Goal: Task Accomplishment & Management: Use online tool/utility

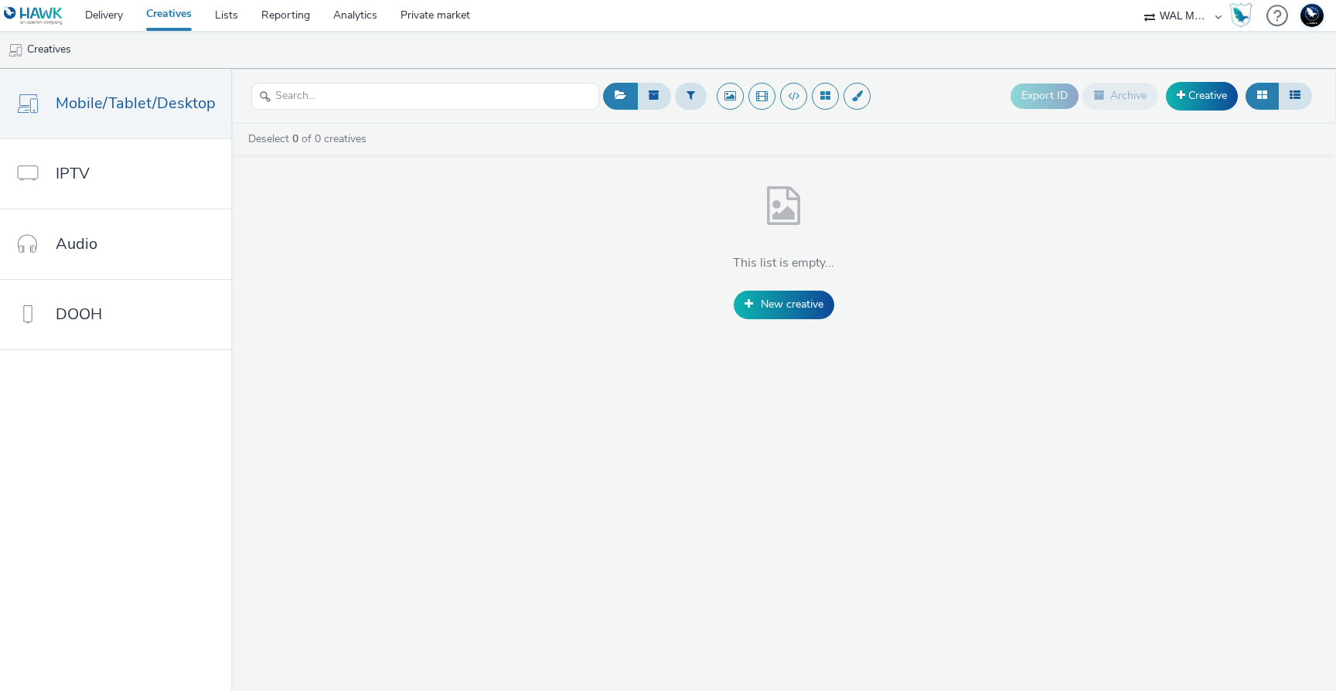
select select "10bae079-8a11-4fca-8b47-9e5fc357b551"
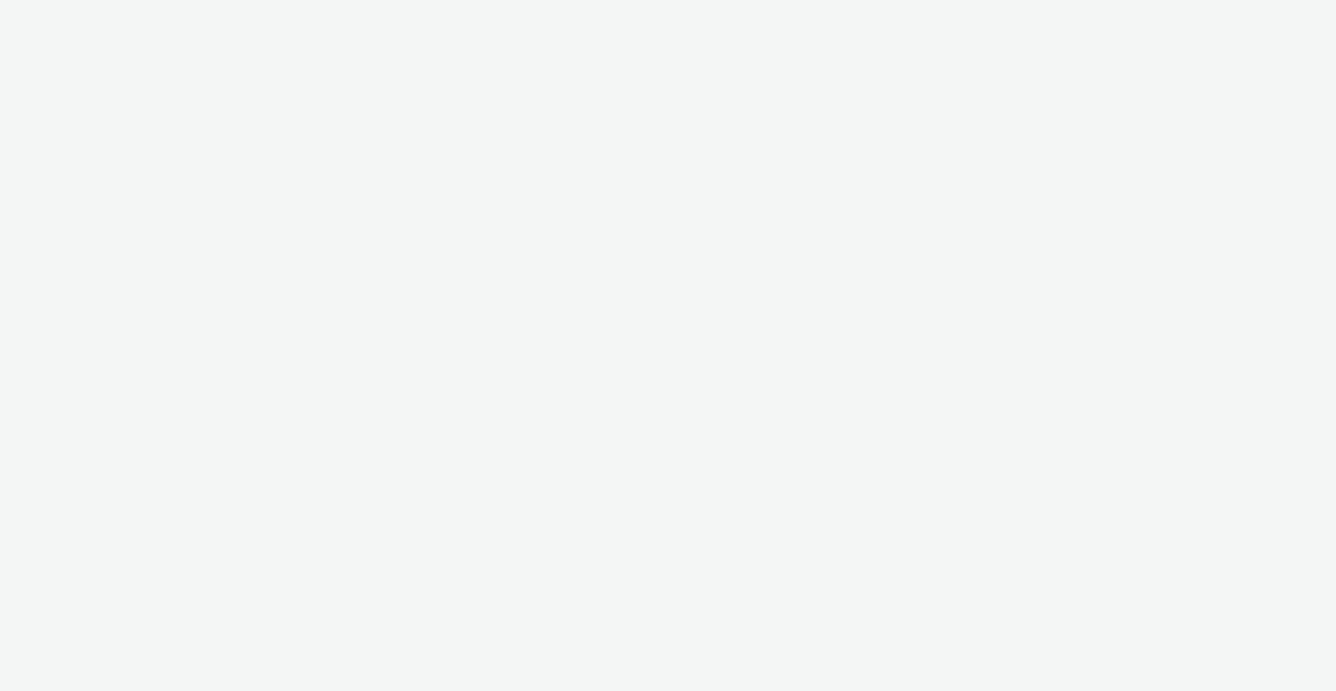
select select "10bae079-8a11-4fca-8b47-9e5fc357b551"
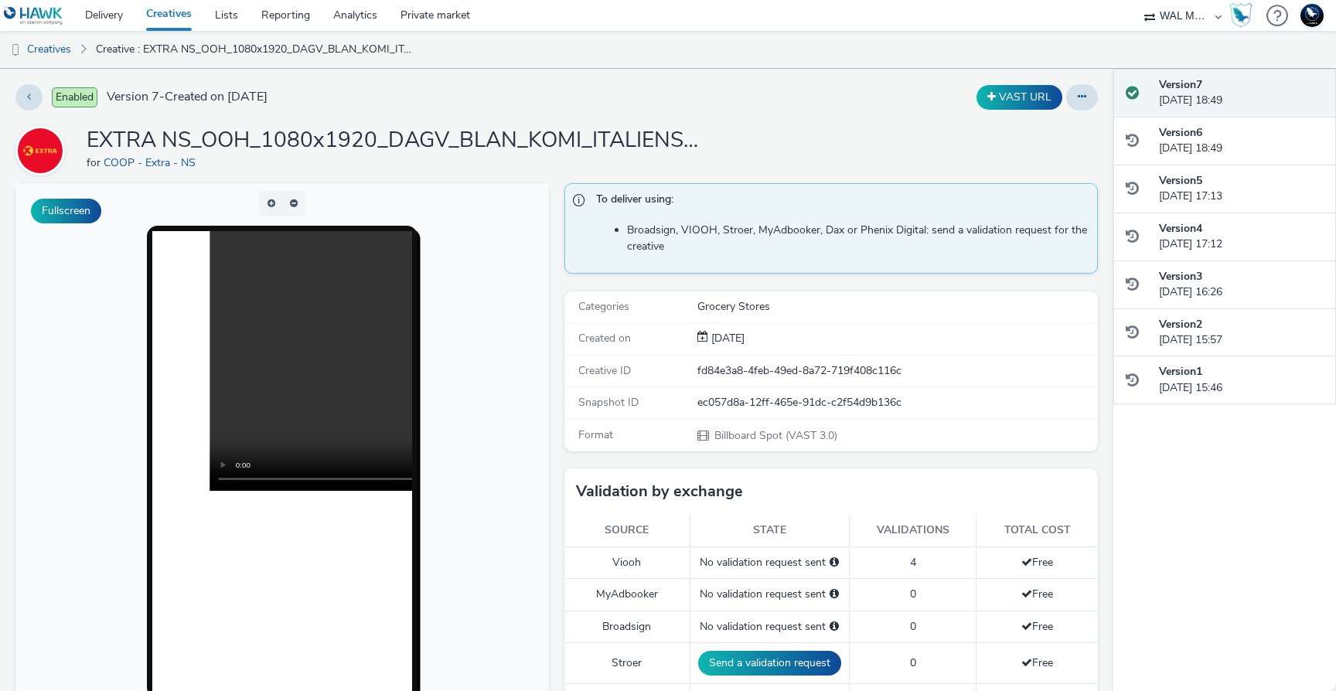
click at [1267, 18] on div at bounding box center [1277, 16] width 22 height 32
click at [1249, 61] on div "Help Open documentation" at bounding box center [1206, 65] width 102 height 32
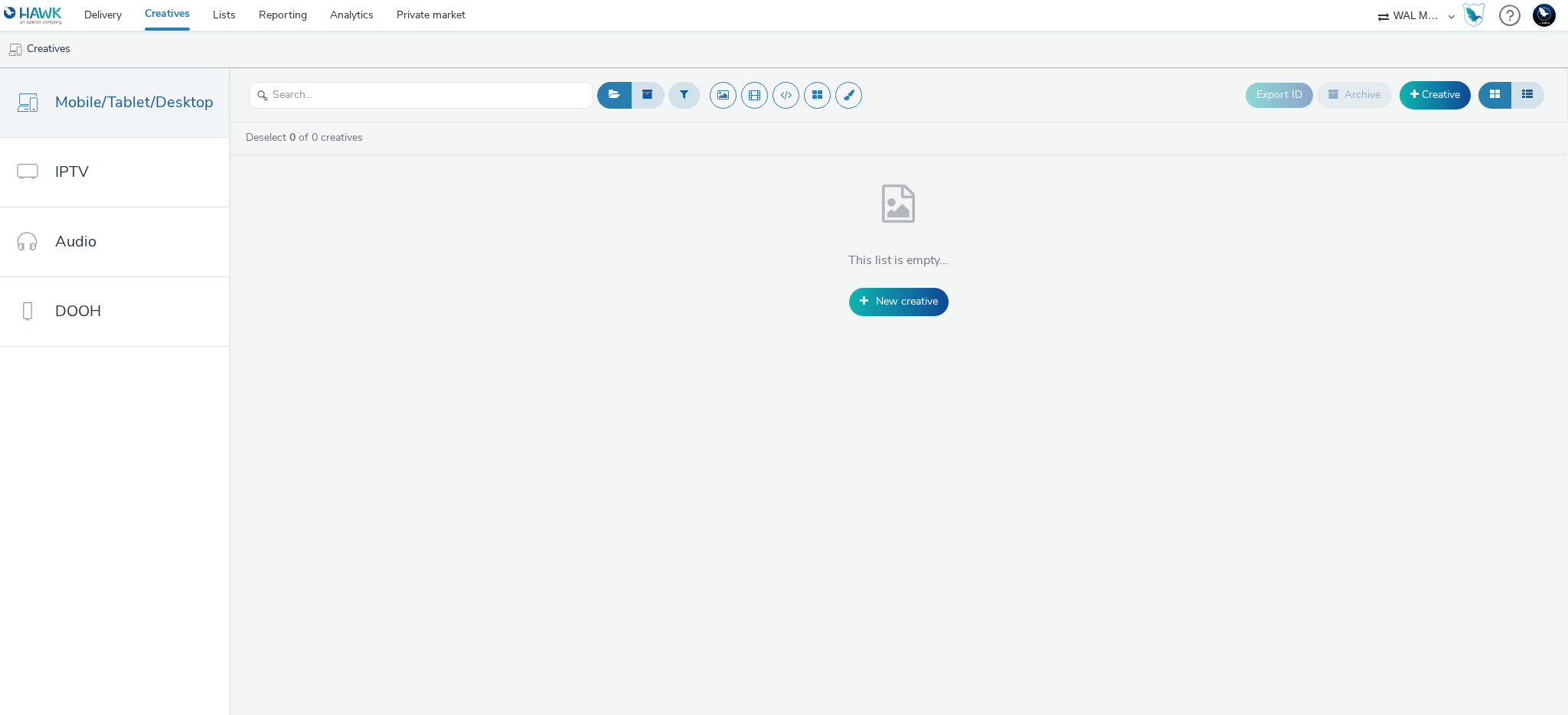
select select "10bae079-8a11-4fca-8b47-9e5fc357b551"
click at [140, 318] on link "DOOH" at bounding box center [114, 312] width 229 height 69
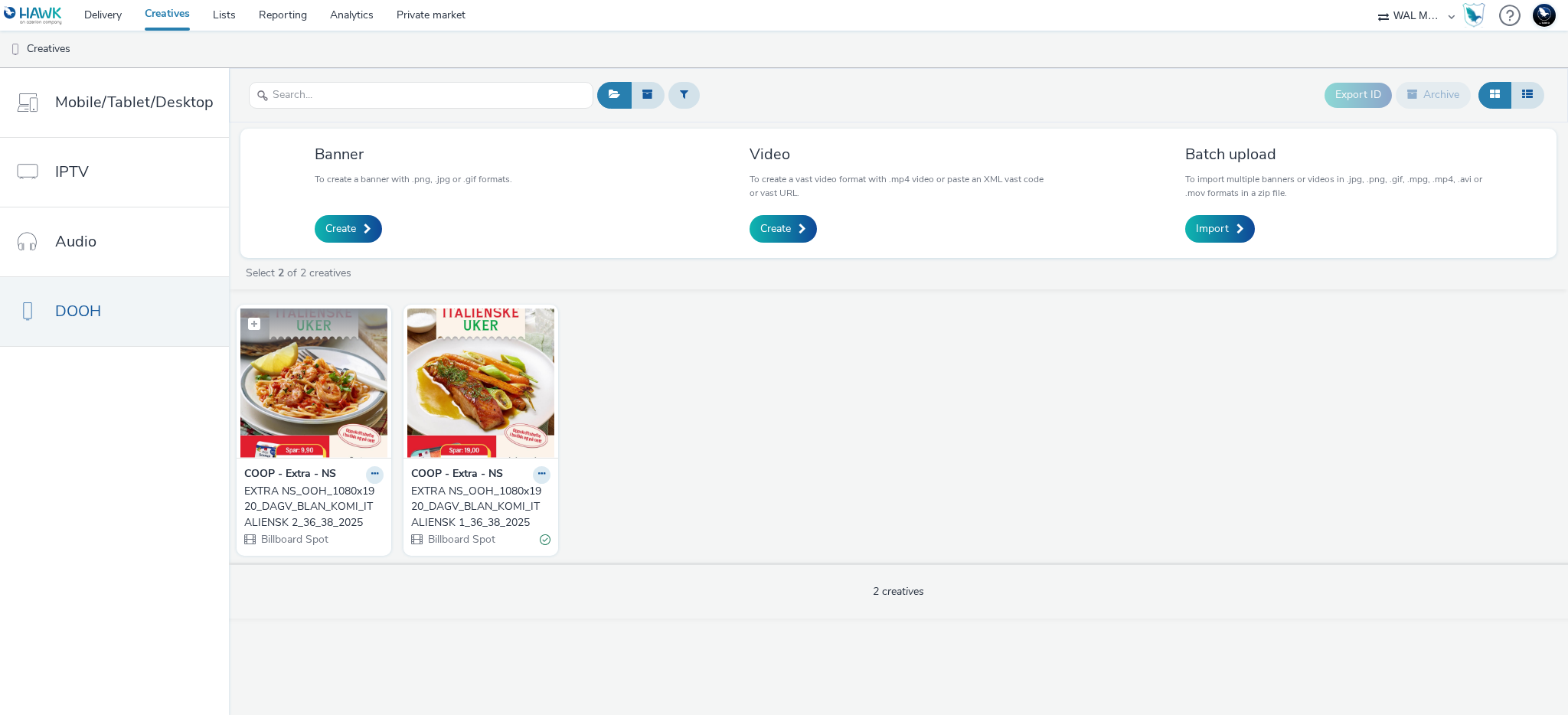
click at [309, 400] on img at bounding box center [314, 383] width 147 height 150
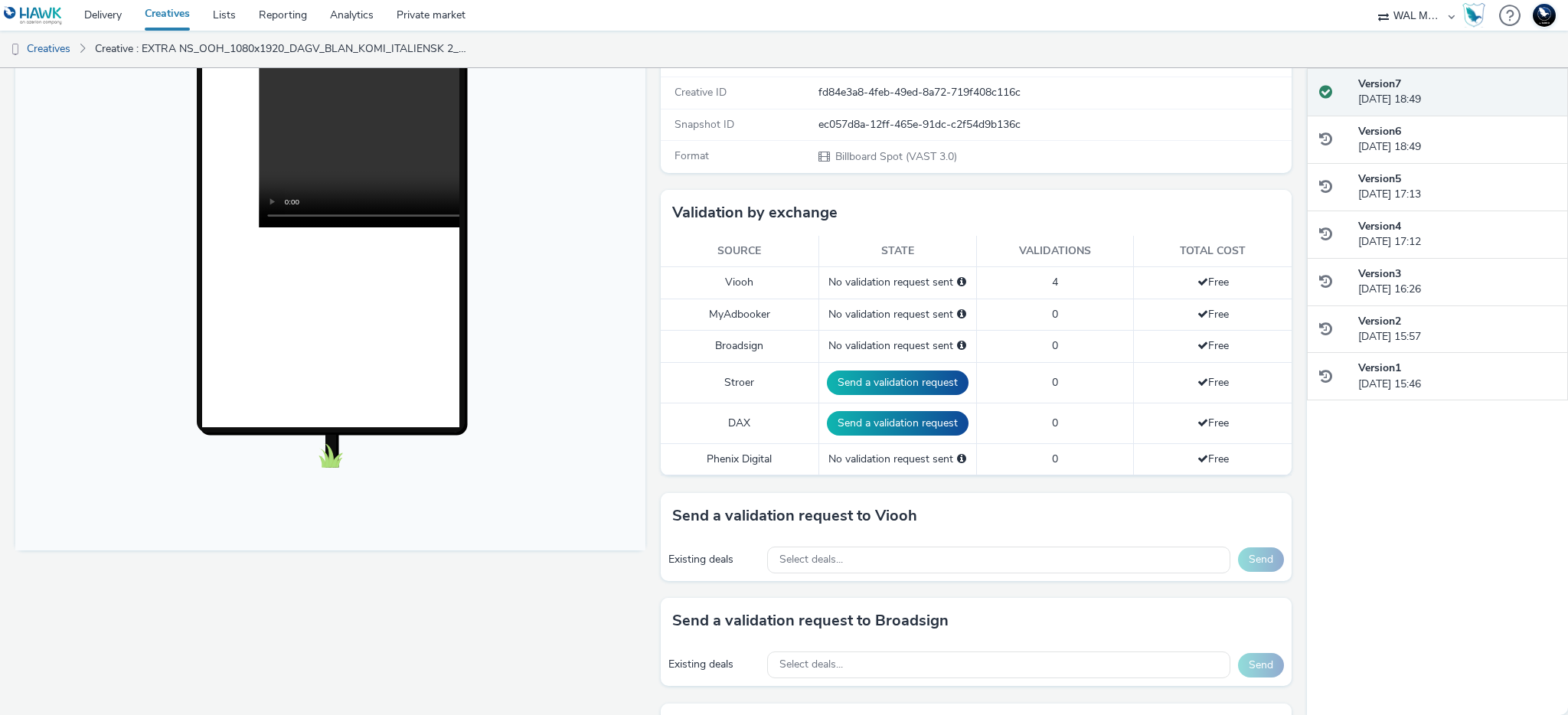
scroll to position [276, 0]
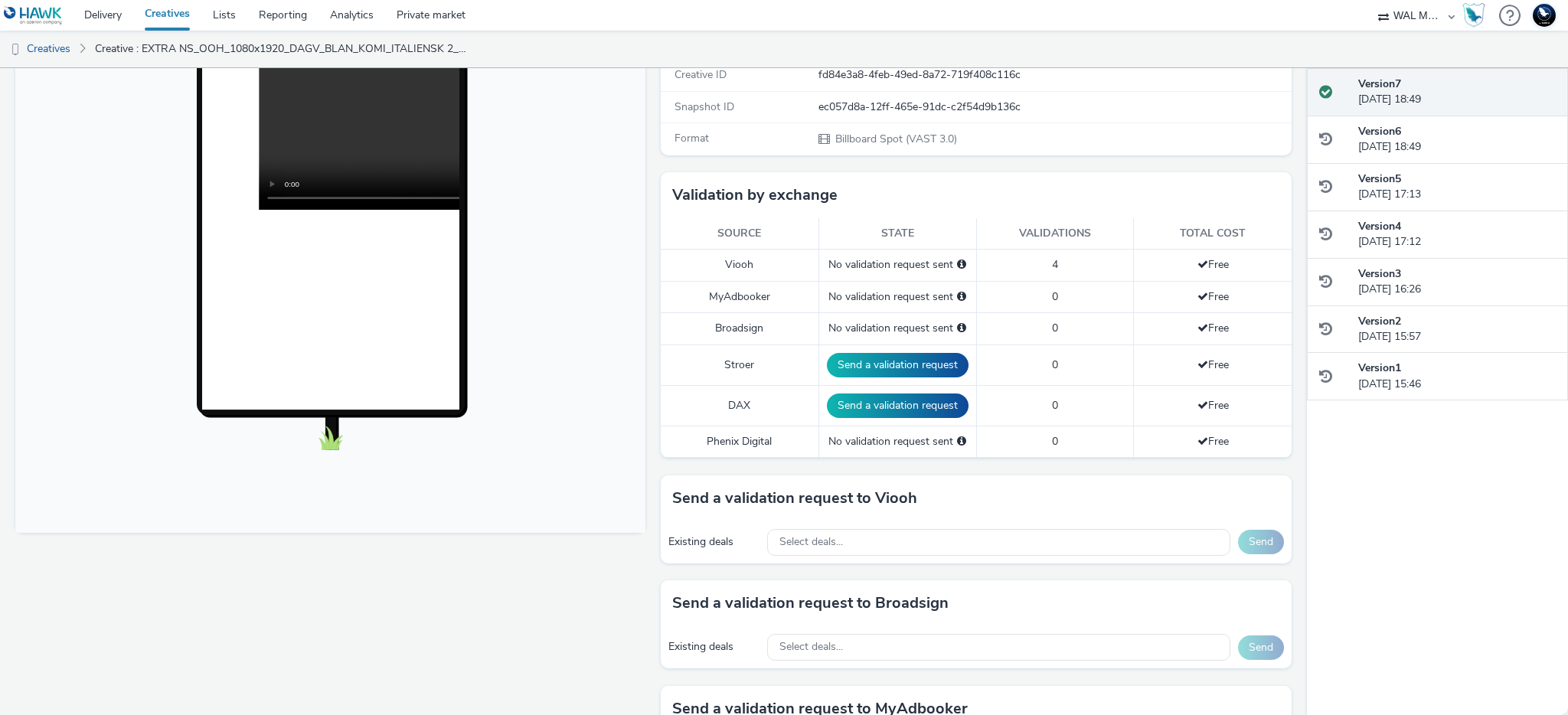
click at [1055, 261] on span "4" at bounding box center [1055, 264] width 6 height 15
click at [934, 326] on div "No validation request sent" at bounding box center [897, 328] width 142 height 15
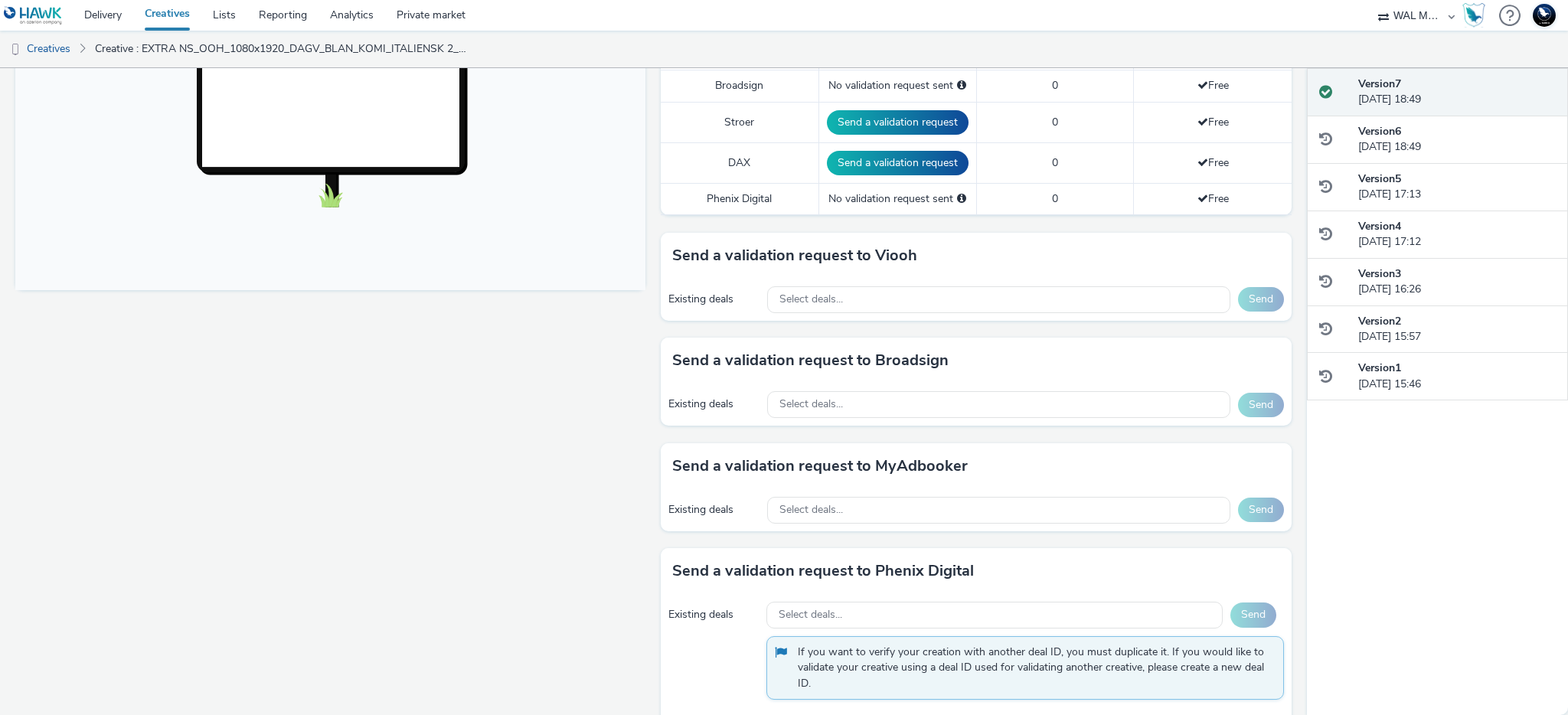
scroll to position [528, 0]
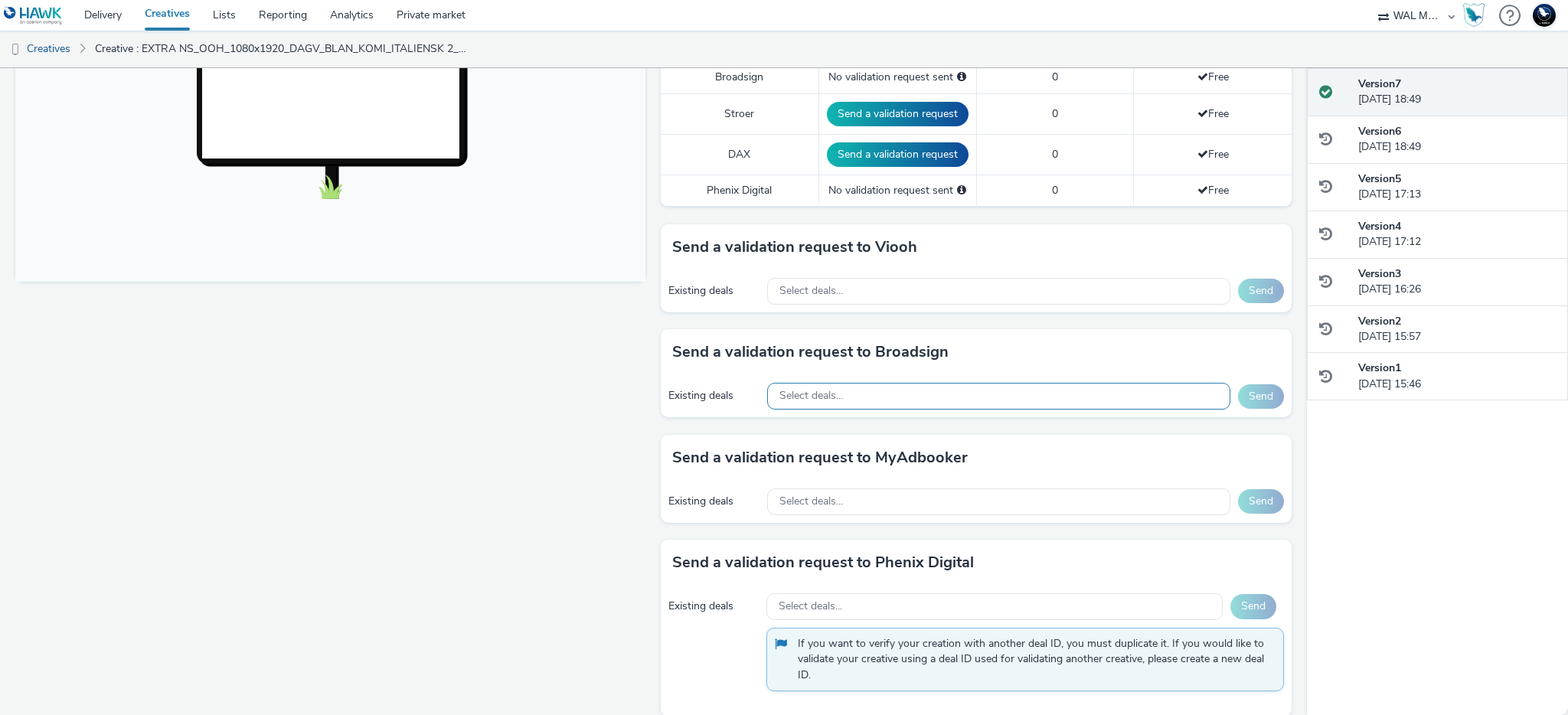
click at [886, 403] on div "Select deals..." at bounding box center [998, 396] width 463 height 27
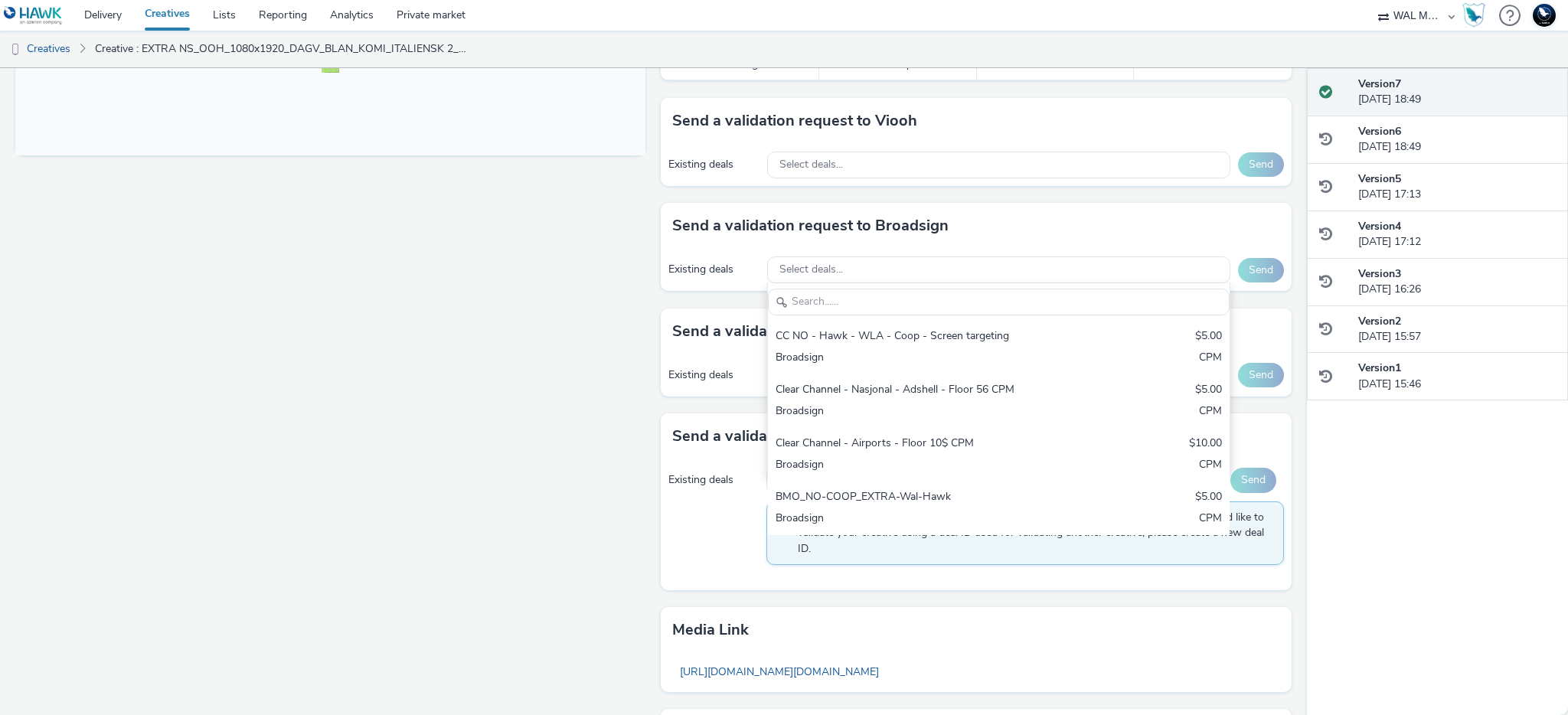
scroll to position [671, 0]
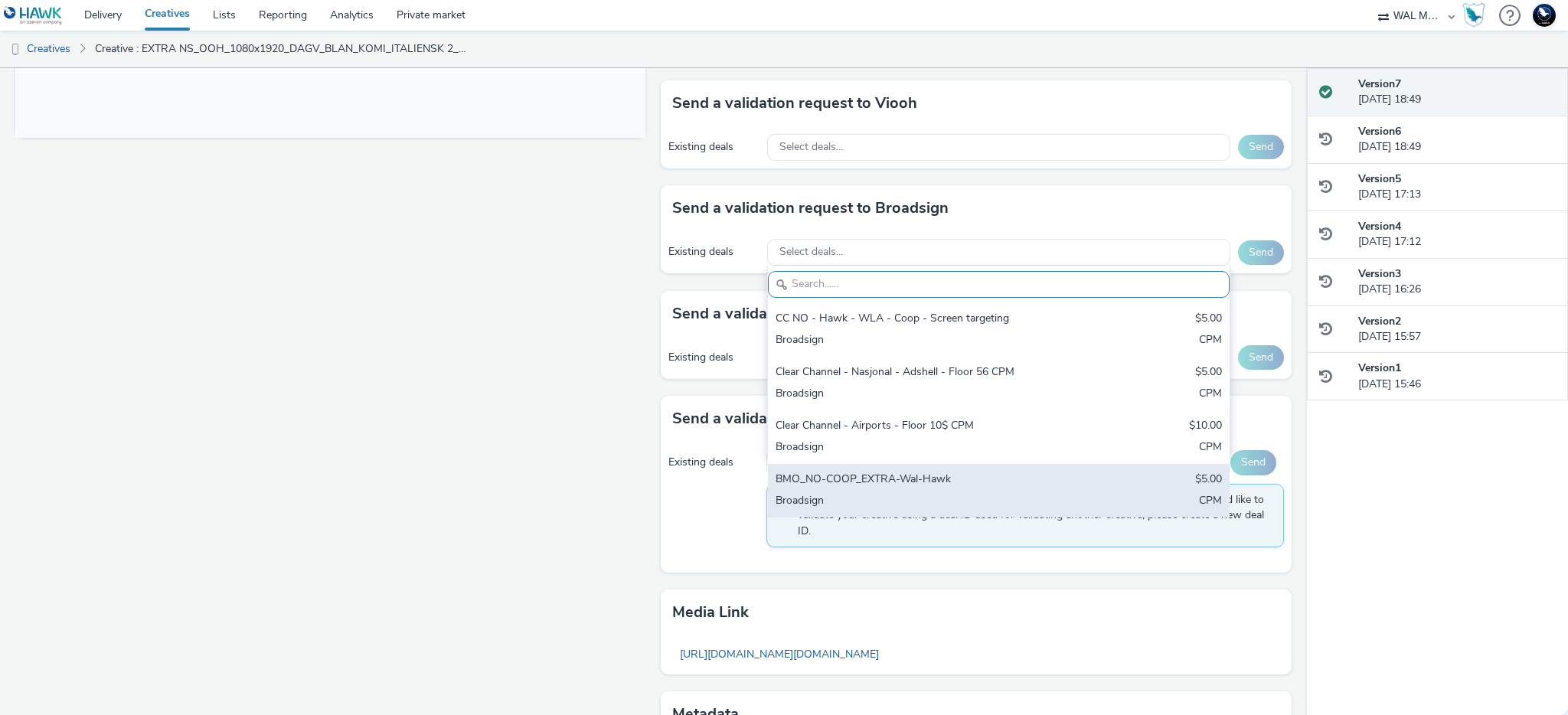
click at [885, 485] on div "BMO_NO-COOP_EXTRA-Wal-Hawk" at bounding box center [923, 480] width 295 height 18
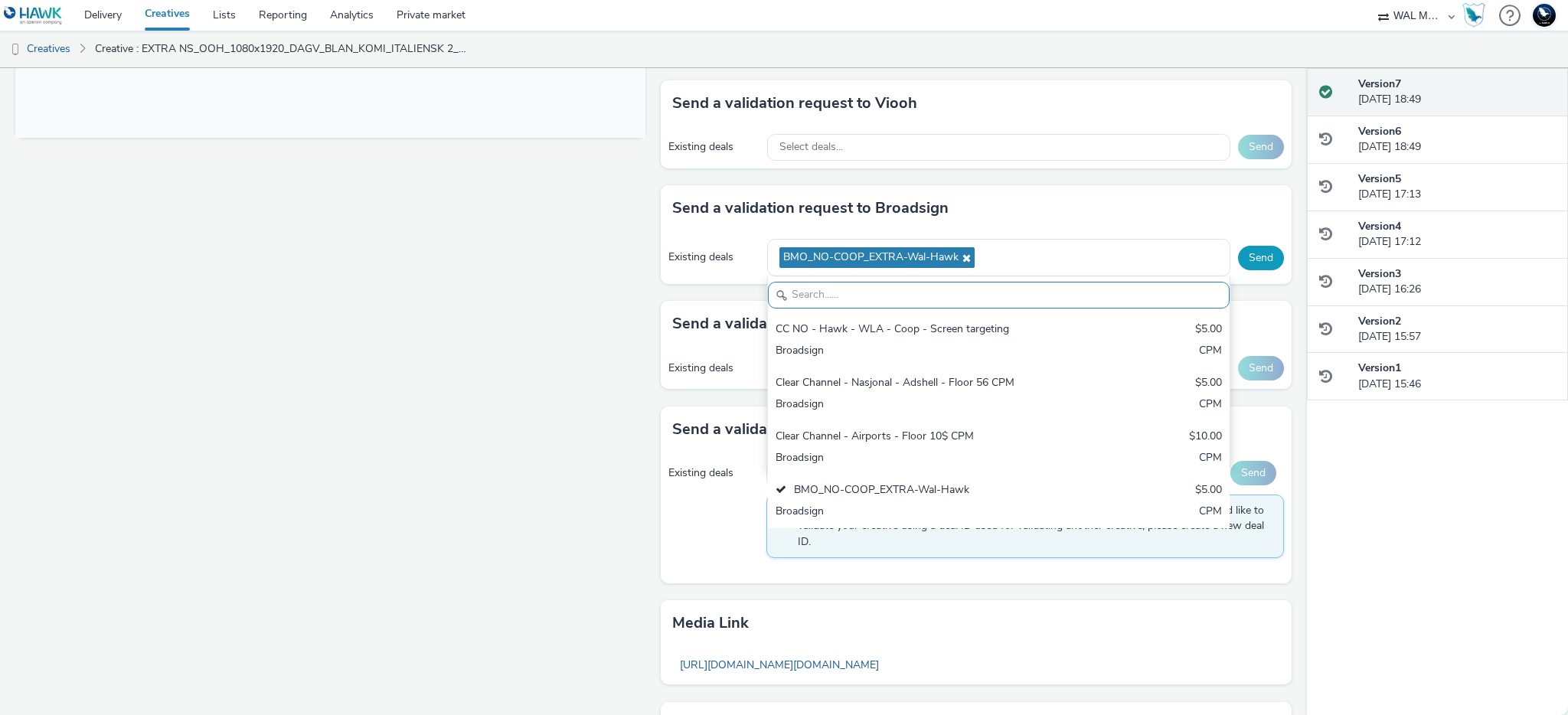
click at [1268, 253] on button "Send" at bounding box center [1261, 257] width 46 height 25
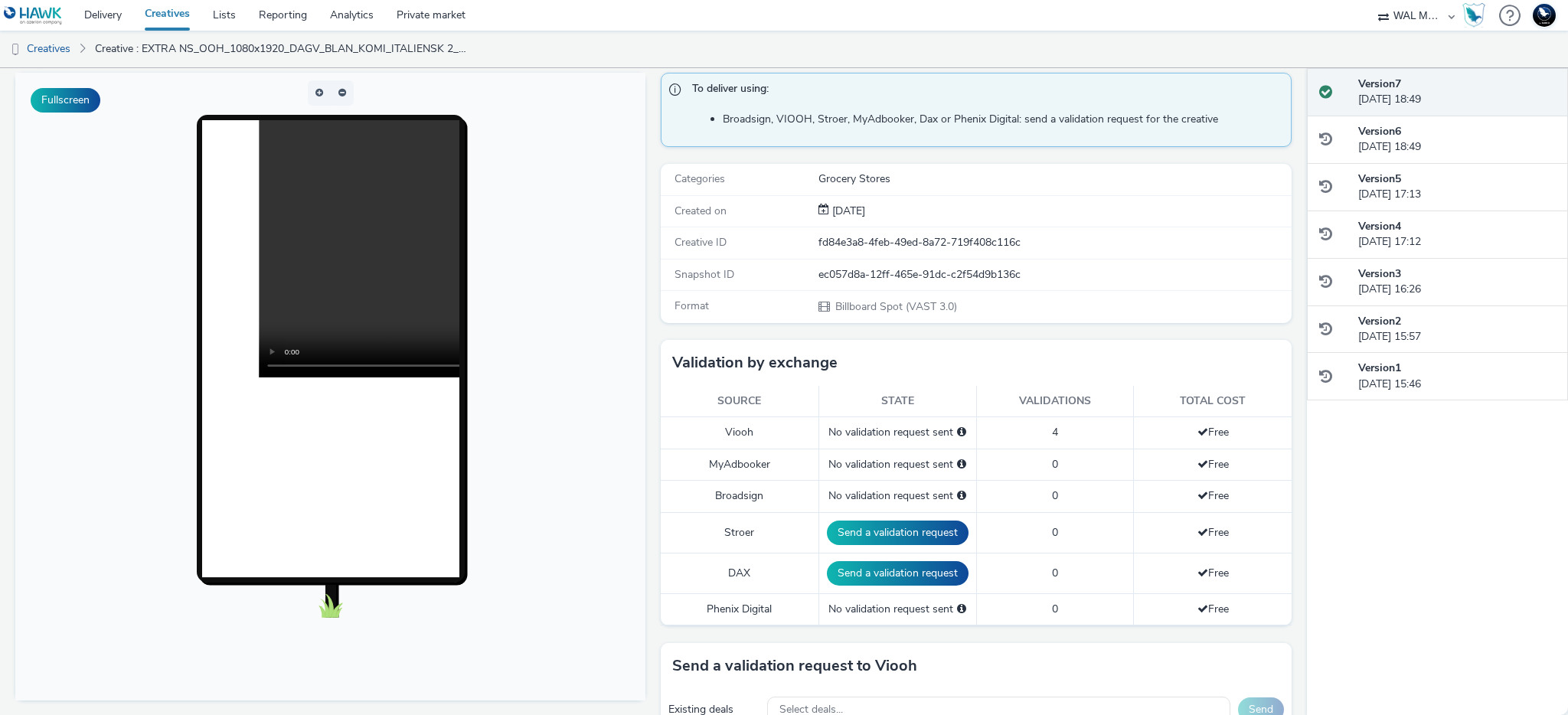
scroll to position [0, 0]
